Goal: Task Accomplishment & Management: Complete application form

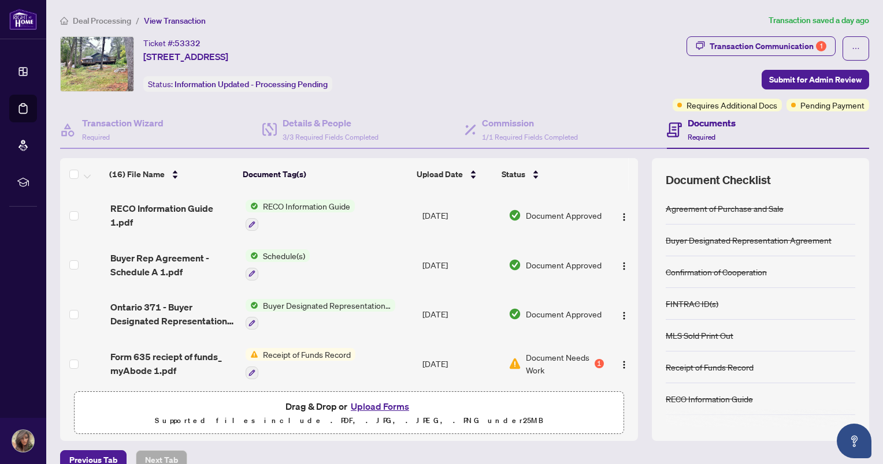
click at [309, 350] on span "Receipt of Funds Record" at bounding box center [306, 354] width 97 height 13
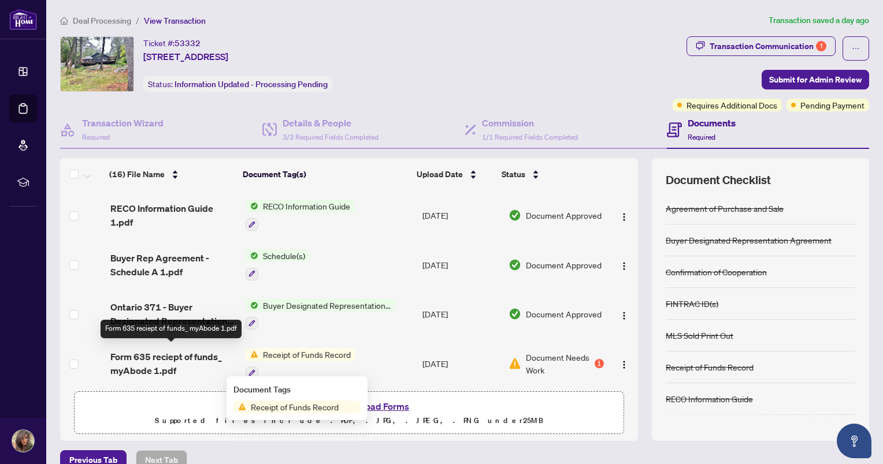
click at [152, 362] on span "Form 635 reciept of funds_ myAbode 1.pdf" at bounding box center [173, 364] width 126 height 28
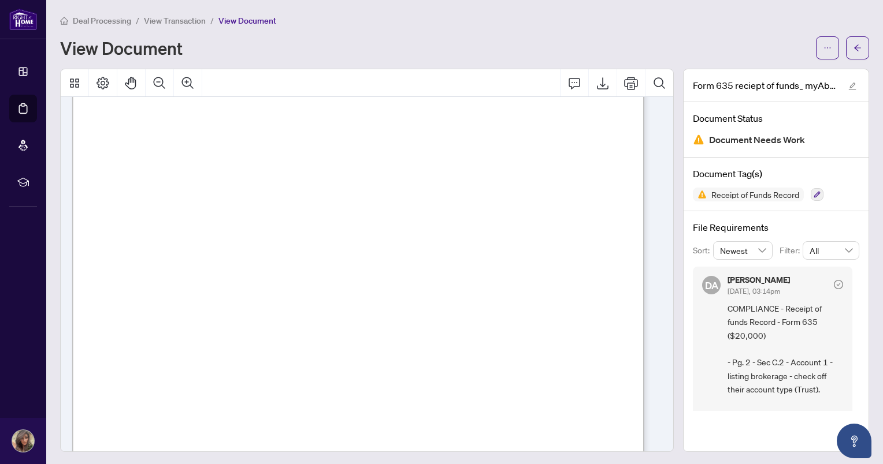
scroll to position [47, 0]
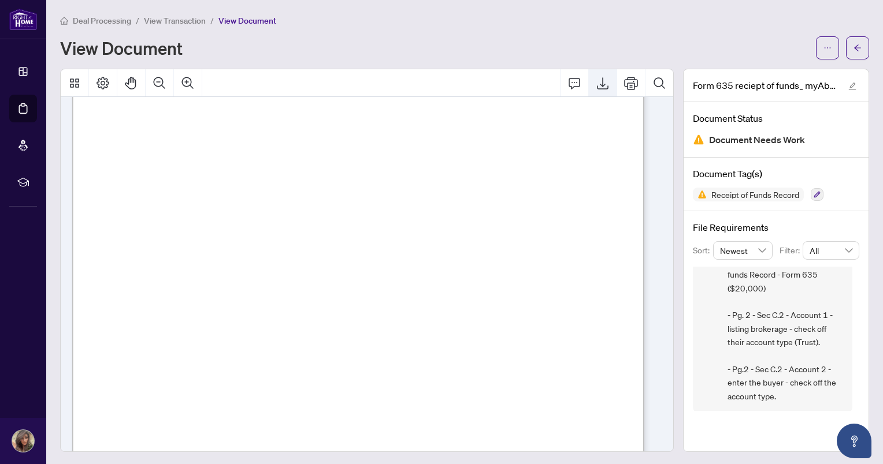
click at [596, 85] on icon "Export" at bounding box center [603, 83] width 14 height 14
click at [853, 46] on icon "arrow-left" at bounding box center [857, 48] width 8 height 8
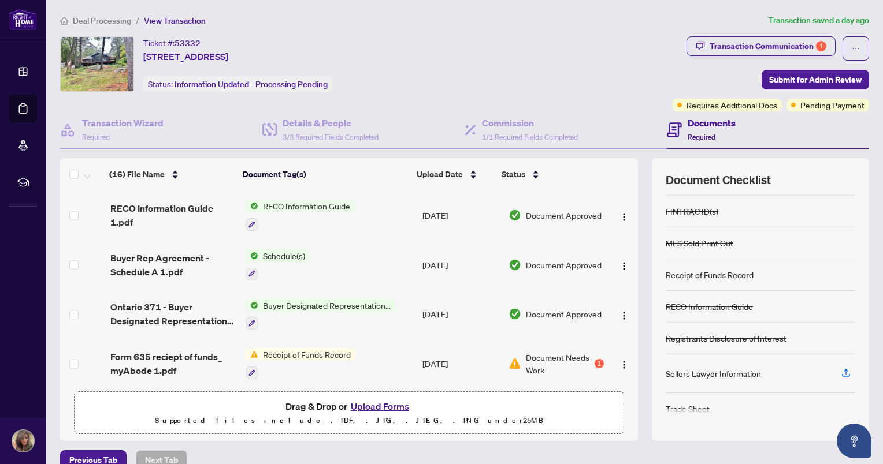
click at [318, 348] on span "Receipt of Funds Record" at bounding box center [306, 354] width 97 height 13
click at [528, 352] on span "Document Needs Work" at bounding box center [559, 363] width 66 height 25
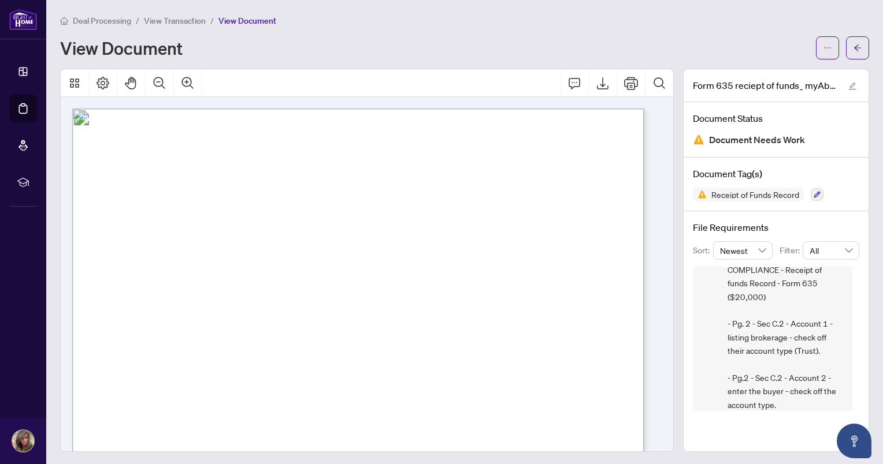
scroll to position [47, 0]
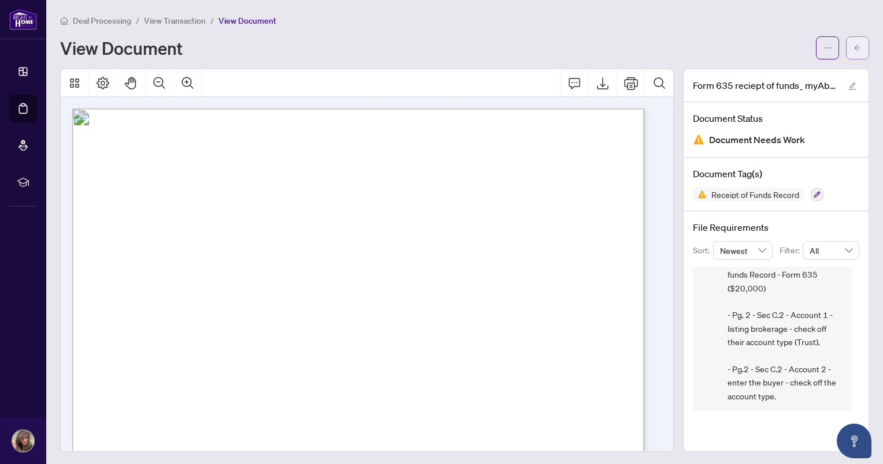
click at [853, 44] on icon "arrow-left" at bounding box center [857, 48] width 8 height 8
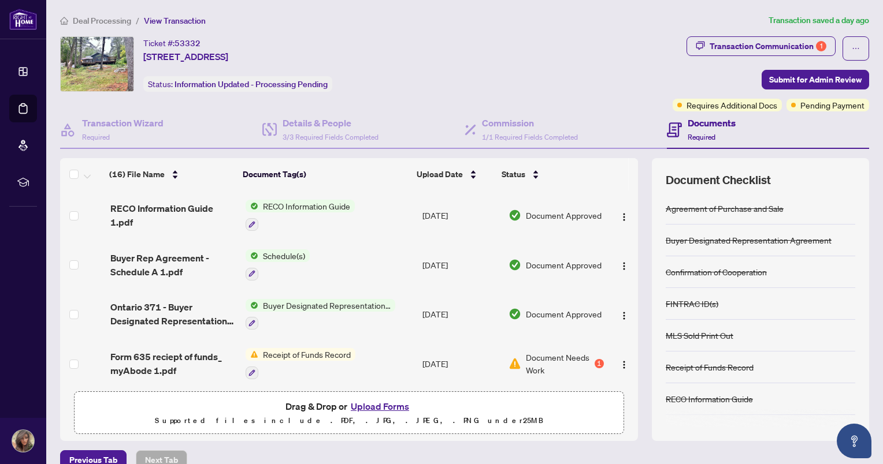
click at [373, 406] on button "Upload Forms" at bounding box center [379, 406] width 65 height 15
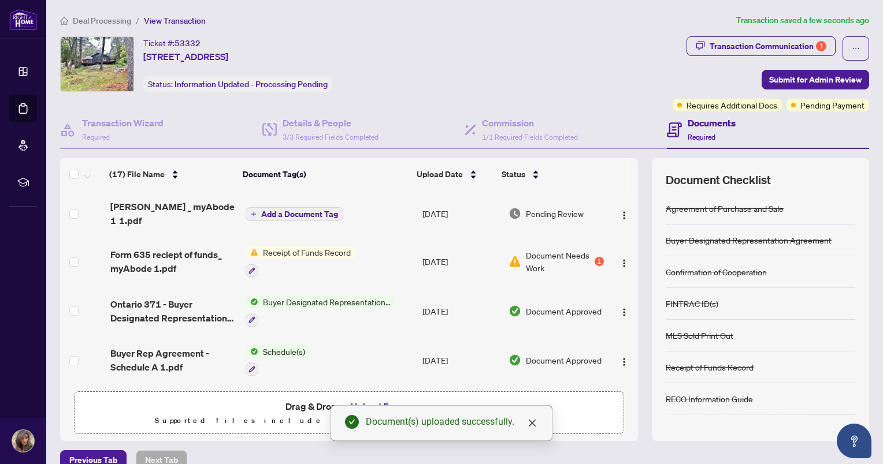
click at [295, 210] on span "Add a Document Tag" at bounding box center [299, 214] width 77 height 8
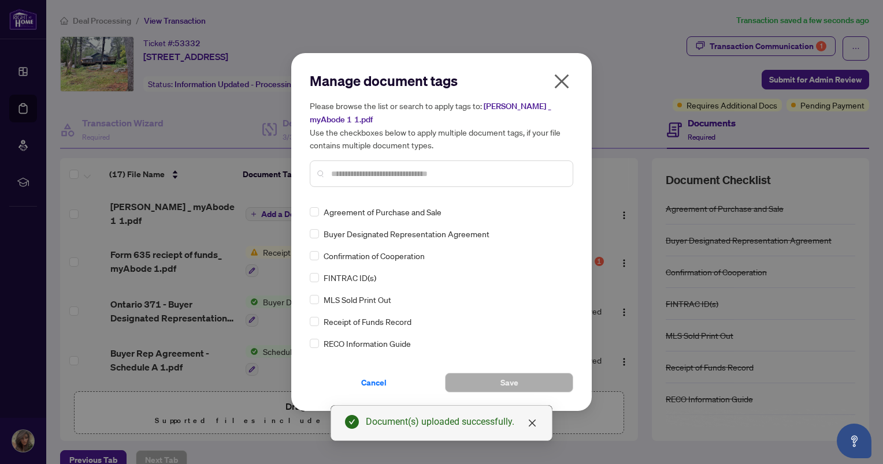
click at [352, 319] on span "Receipt of Funds Record" at bounding box center [367, 321] width 88 height 13
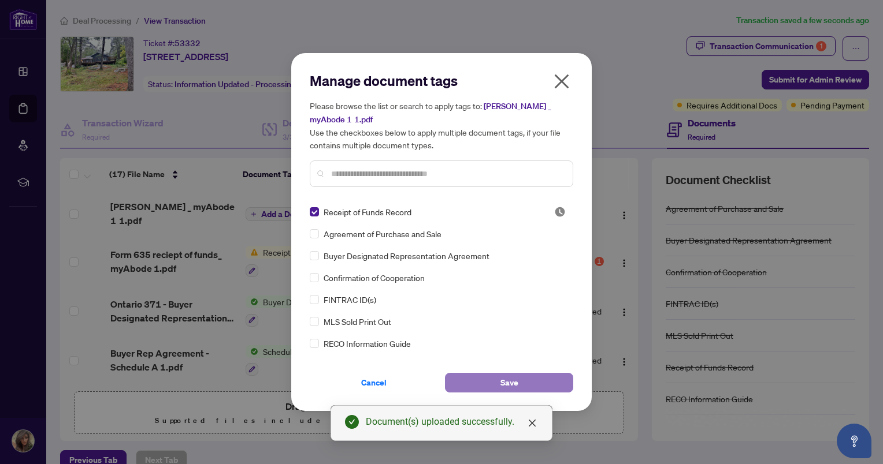
click at [511, 382] on span "Save" at bounding box center [509, 383] width 18 height 18
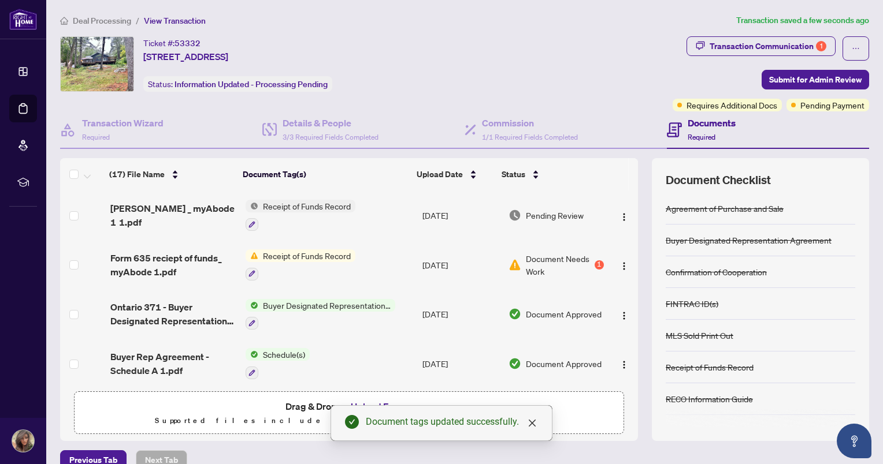
click at [270, 204] on span "Receipt of Funds Record" at bounding box center [306, 206] width 97 height 13
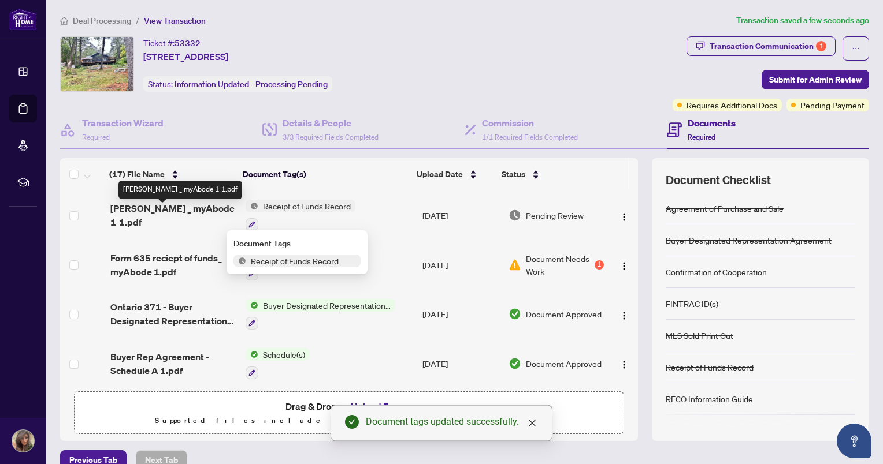
click at [174, 215] on span "[PERSON_NAME] _ myAbode 1 1.pdf" at bounding box center [173, 216] width 126 height 28
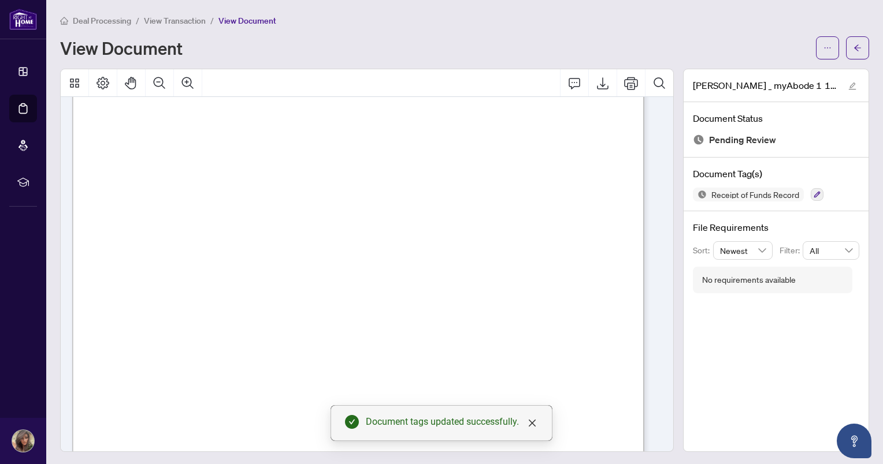
scroll to position [856, 0]
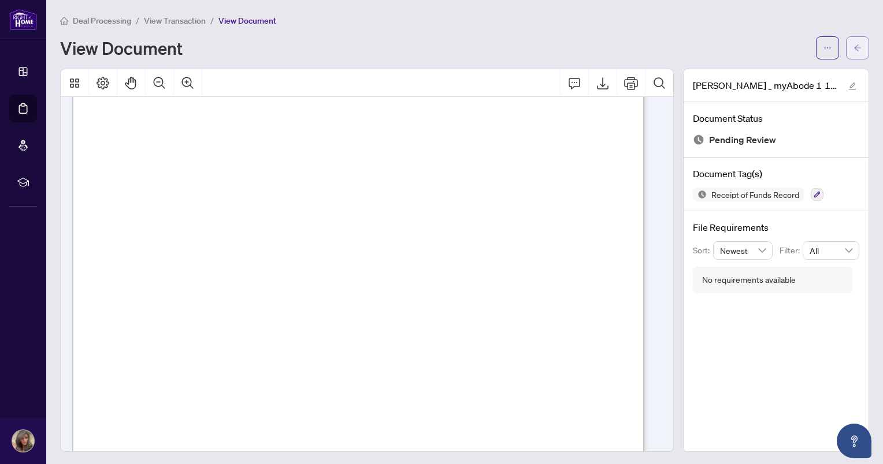
click at [850, 58] on button "button" at bounding box center [857, 47] width 23 height 23
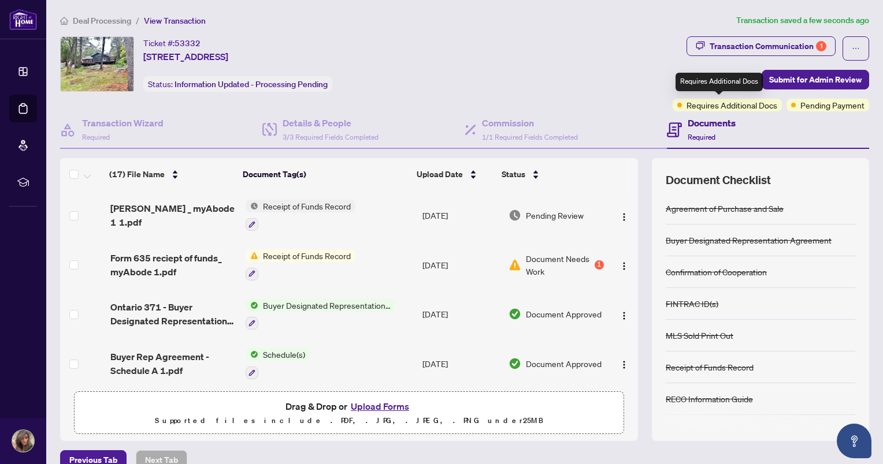
click at [753, 108] on span "Requires Additional Docs" at bounding box center [731, 105] width 91 height 13
click at [838, 106] on span "Pending Payment" at bounding box center [832, 105] width 64 height 13
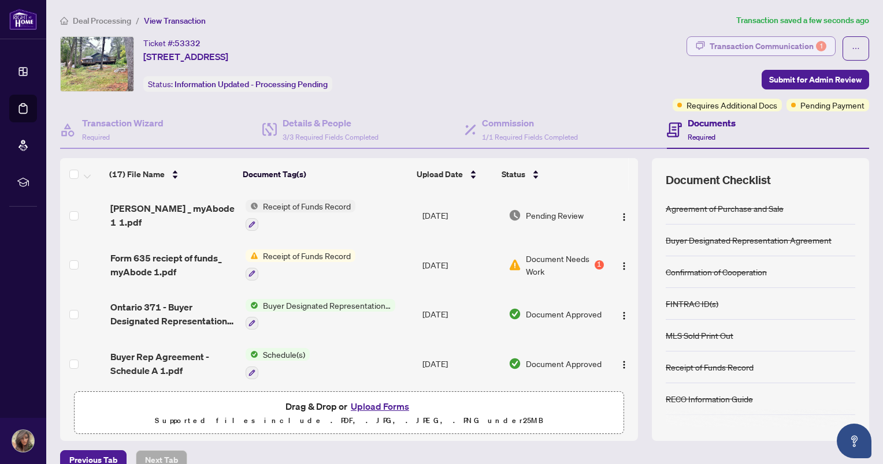
click at [802, 42] on div "Transaction Communication 1" at bounding box center [767, 46] width 117 height 18
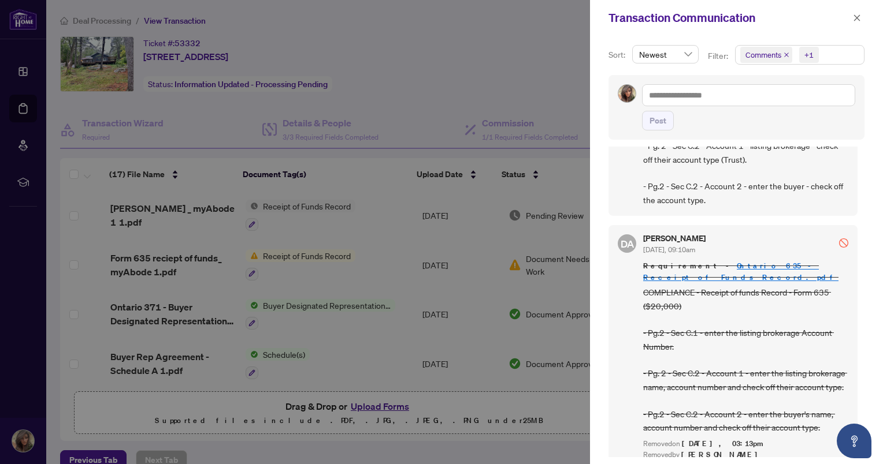
scroll to position [120, 0]
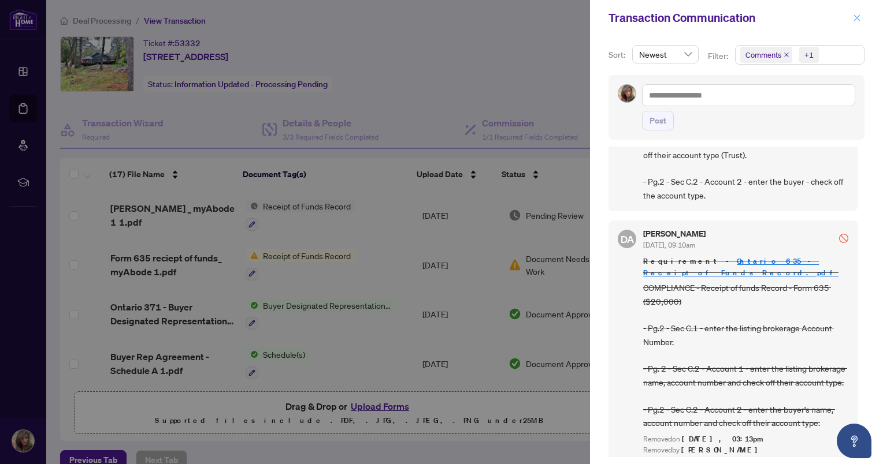
click at [855, 17] on icon "close" at bounding box center [857, 17] width 6 height 6
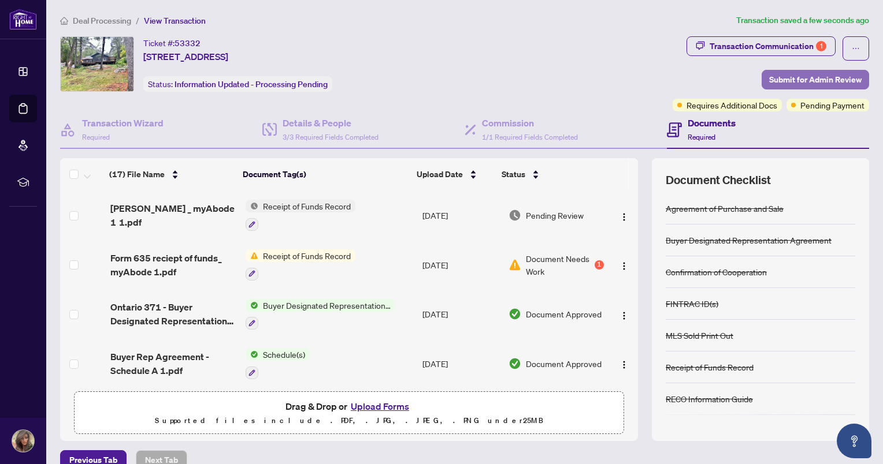
click at [794, 81] on span "Submit for Admin Review" at bounding box center [815, 79] width 92 height 18
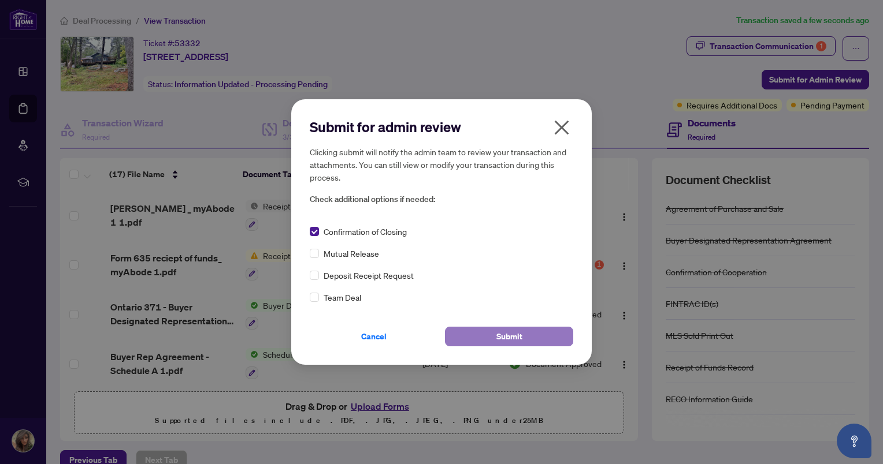
click at [493, 342] on button "Submit" at bounding box center [509, 337] width 128 height 20
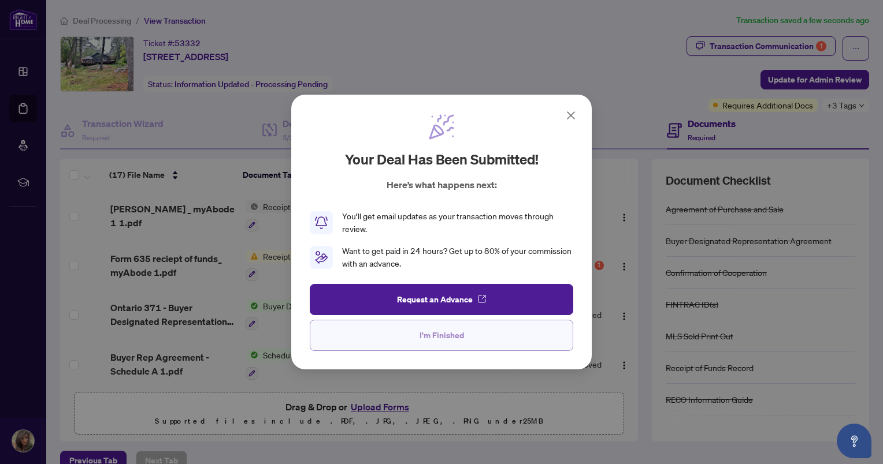
click at [425, 339] on span "I'm Finished" at bounding box center [441, 335] width 44 height 18
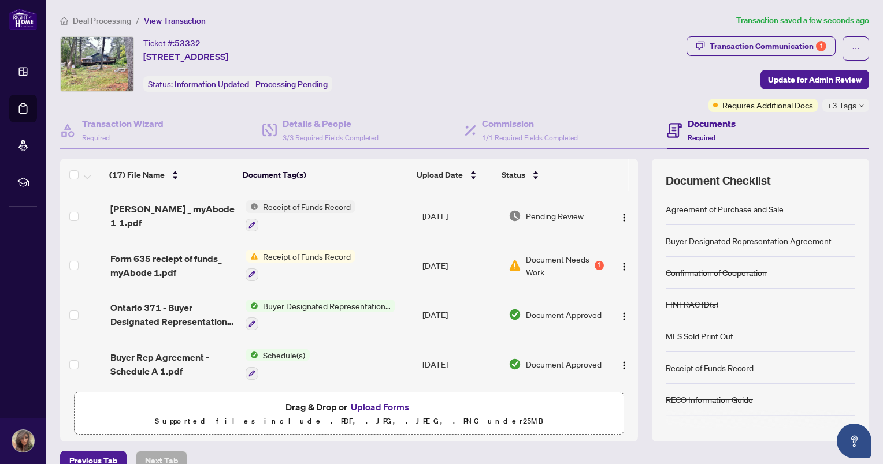
click at [847, 109] on div "+3 Tags" at bounding box center [845, 105] width 47 height 13
click at [686, 69] on div "Transaction Communication 1 Update for Admin Review Requires Additional Docs +3…" at bounding box center [777, 74] width 183 height 76
click at [794, 44] on div "Transaction Communication 1" at bounding box center [767, 46] width 117 height 18
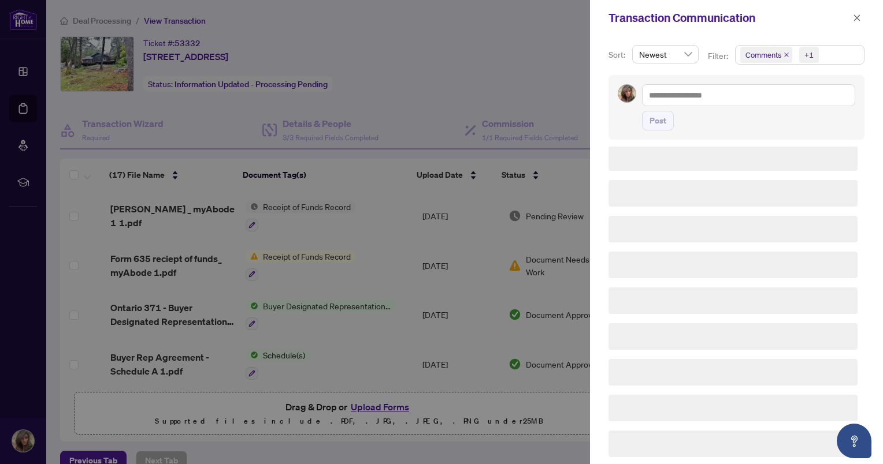
scroll to position [0, 0]
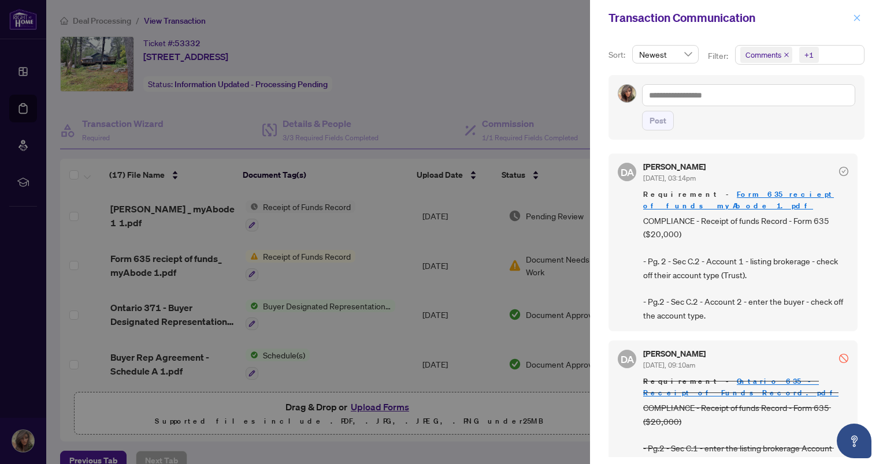
click at [855, 18] on icon "close" at bounding box center [857, 18] width 8 height 8
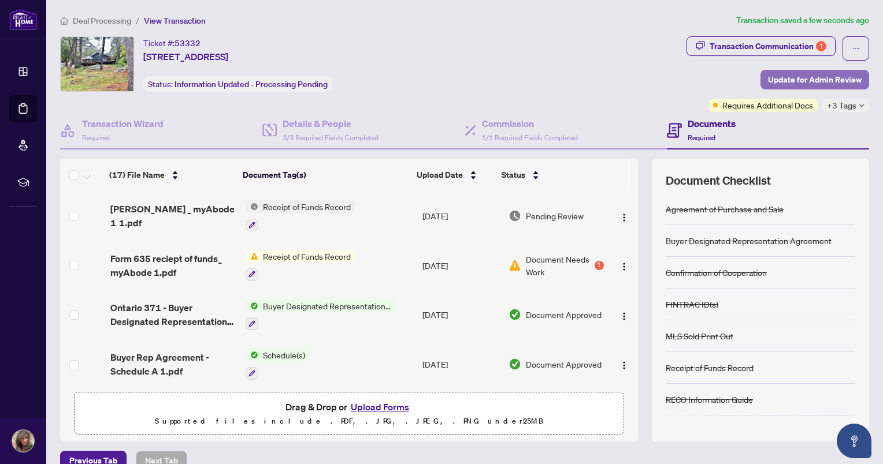
click at [804, 76] on span "Update for Admin Review" at bounding box center [815, 79] width 94 height 18
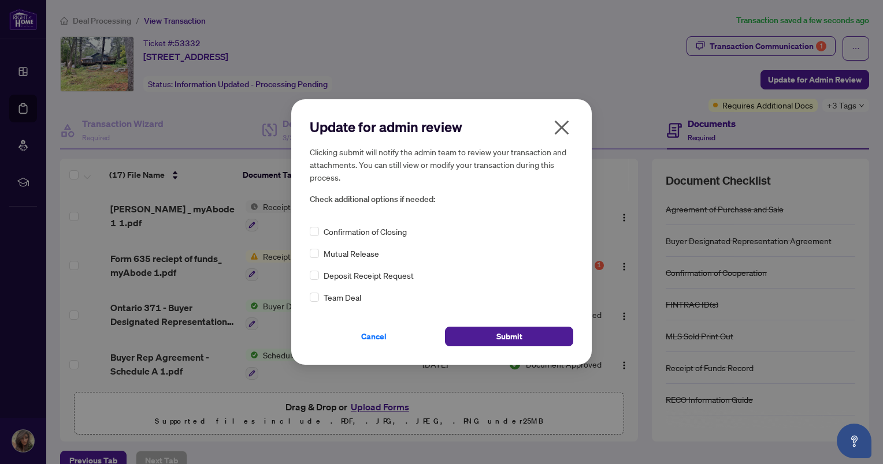
click at [362, 229] on span "Confirmation of Closing" at bounding box center [364, 231] width 83 height 13
click at [533, 333] on button "Submit" at bounding box center [509, 337] width 128 height 20
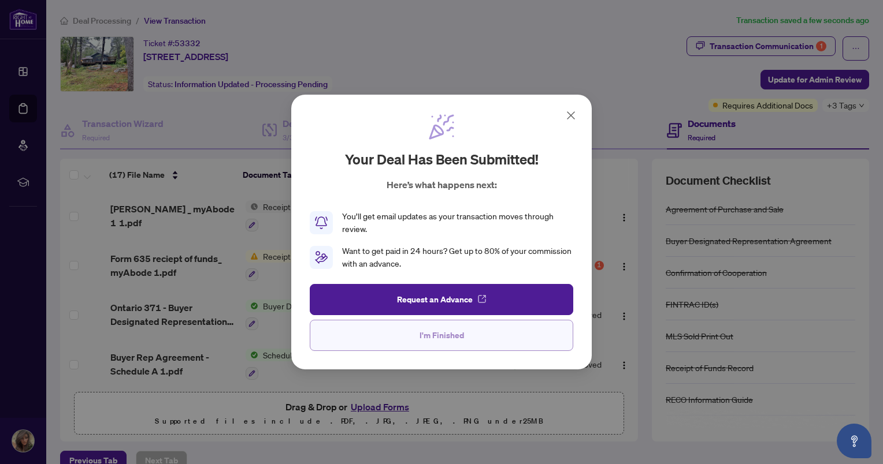
click at [452, 336] on span "I'm Finished" at bounding box center [441, 335] width 44 height 18
